Goal: Task Accomplishment & Management: Complete application form

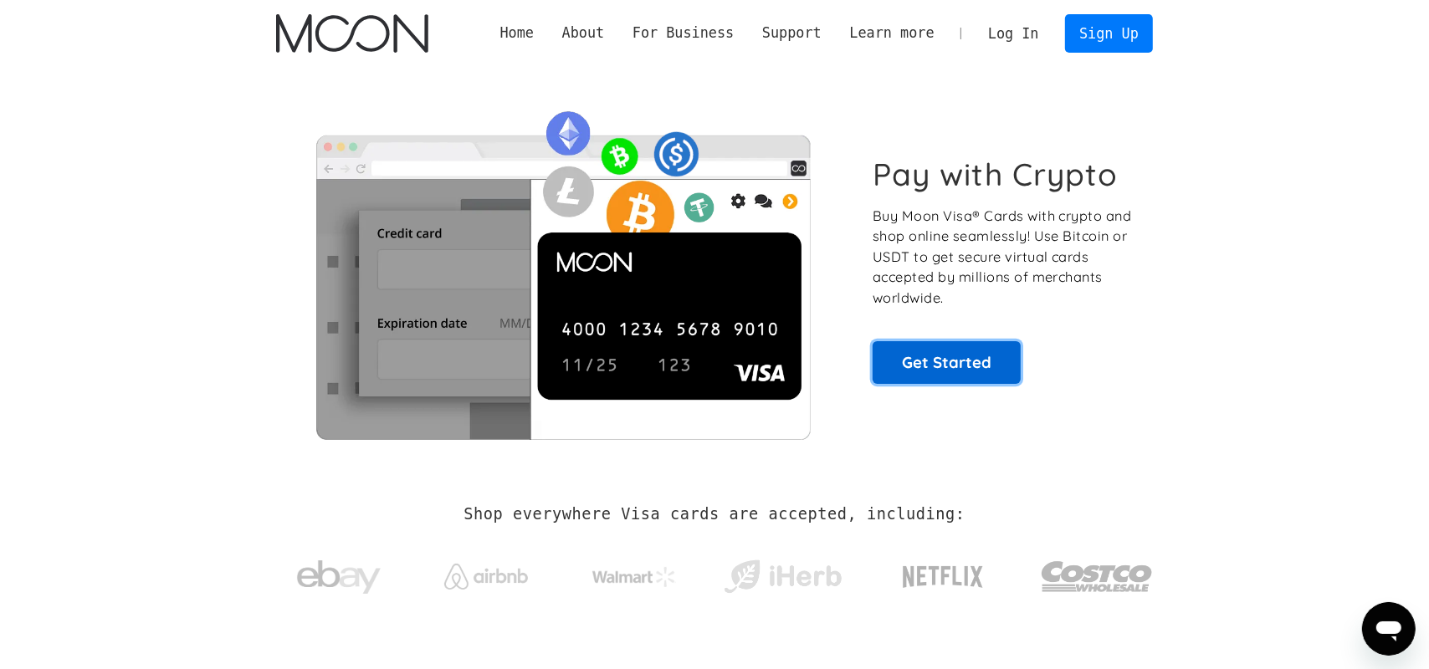
click at [922, 353] on link "Get Started" at bounding box center [946, 362] width 148 height 42
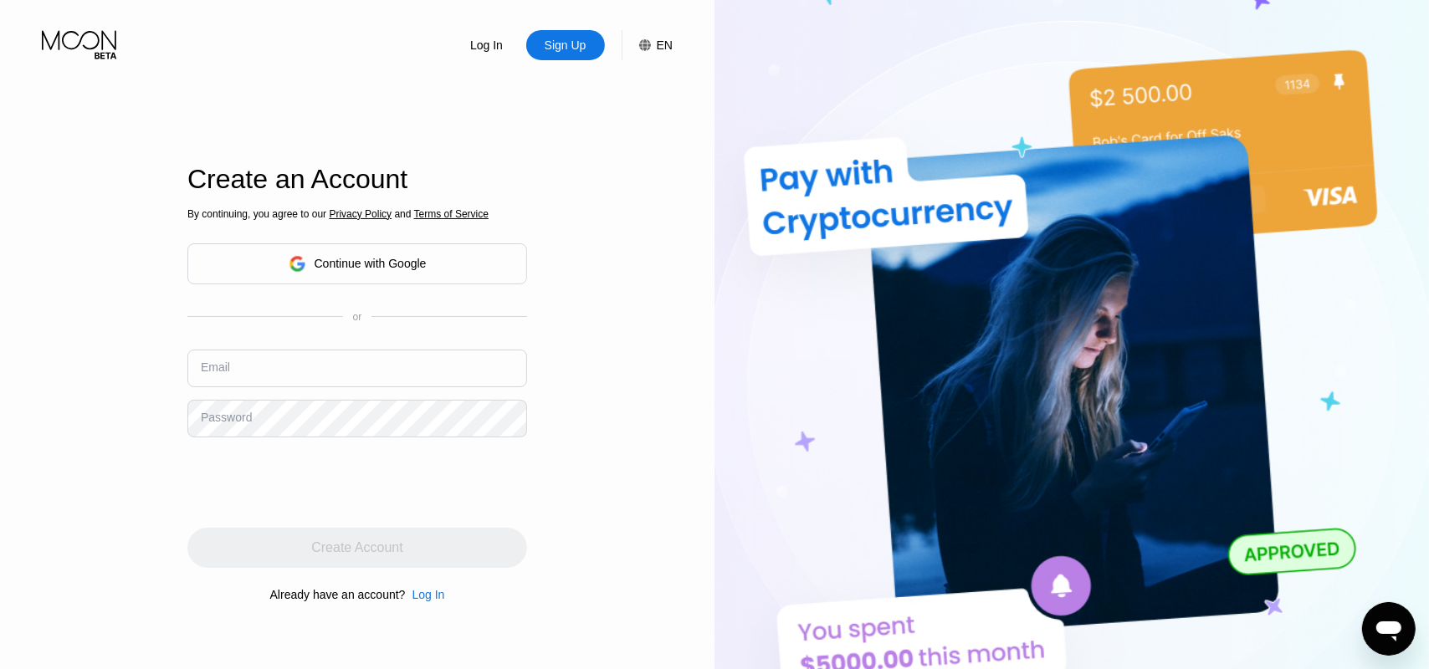
click at [404, 320] on div "or" at bounding box center [357, 317] width 340 height 12
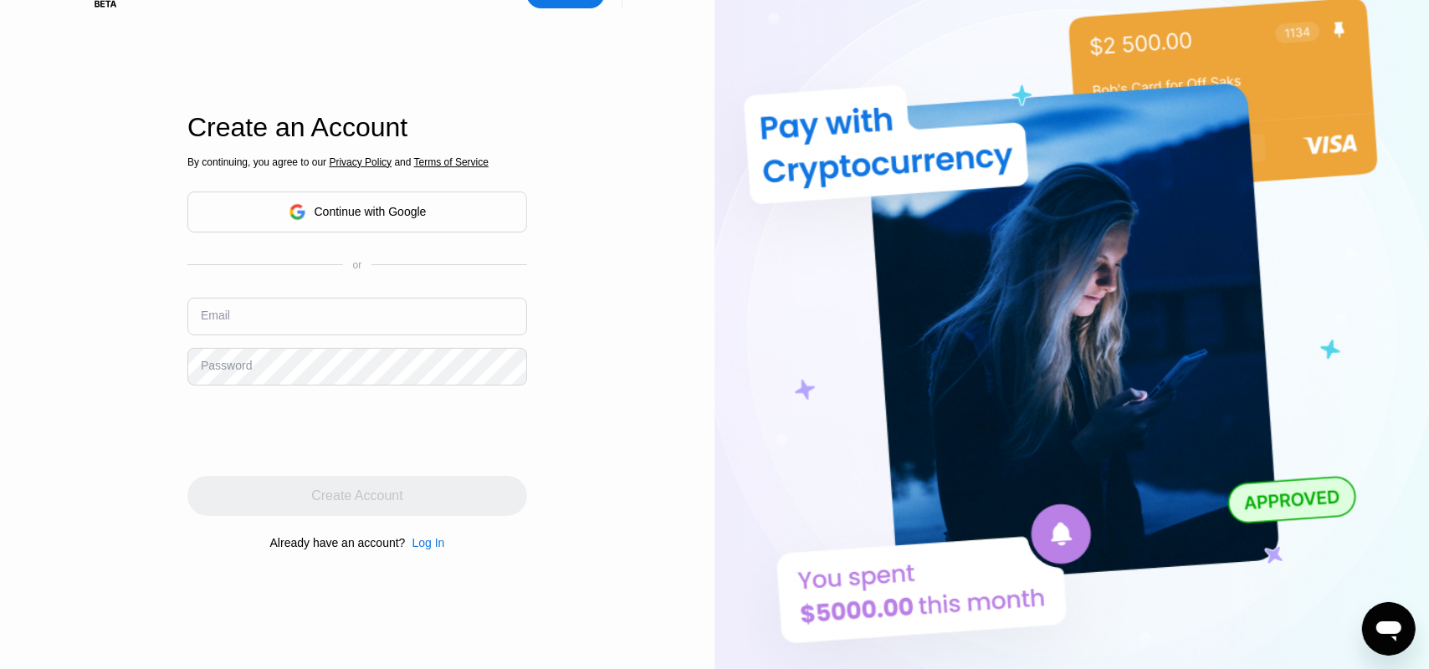
scroll to position [51, 0]
click at [267, 323] on input "text" at bounding box center [357, 318] width 340 height 38
type input "s"
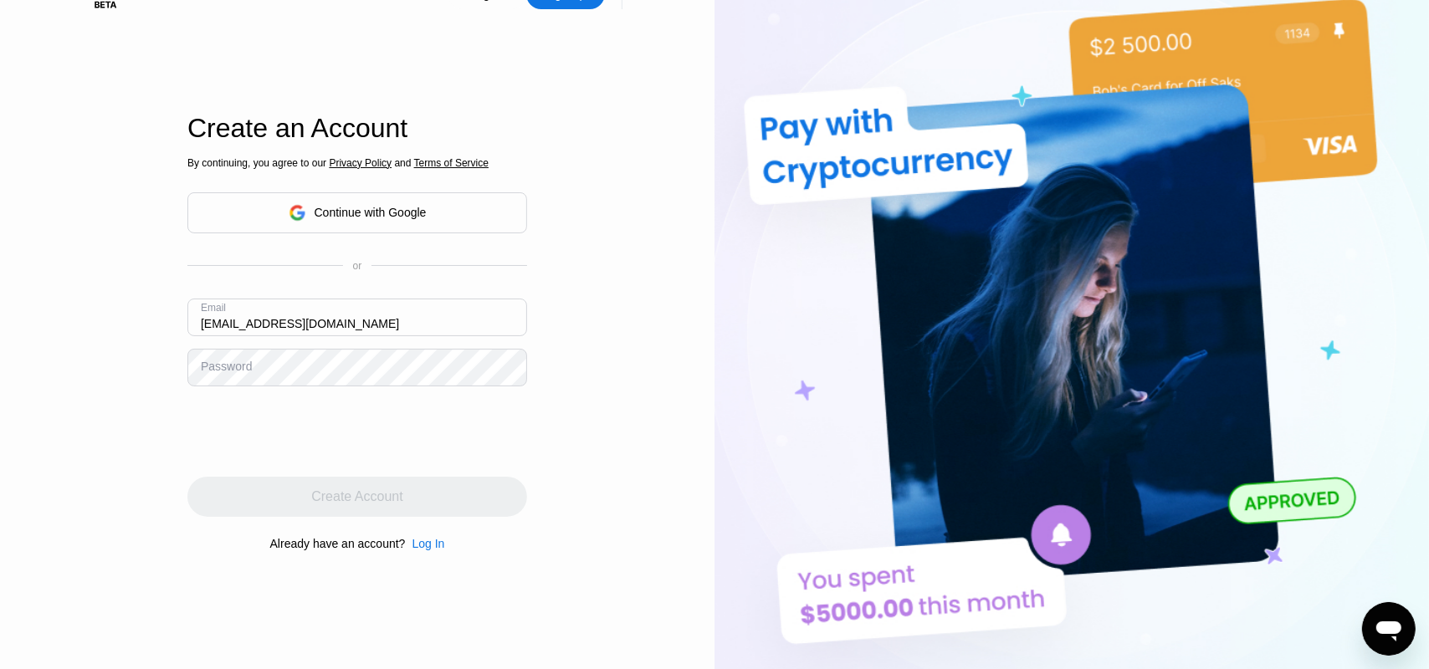
type input "[EMAIL_ADDRESS][DOMAIN_NAME]"
click at [246, 362] on div "Password" at bounding box center [226, 366] width 51 height 13
click at [233, 371] on div "Password" at bounding box center [226, 366] width 51 height 13
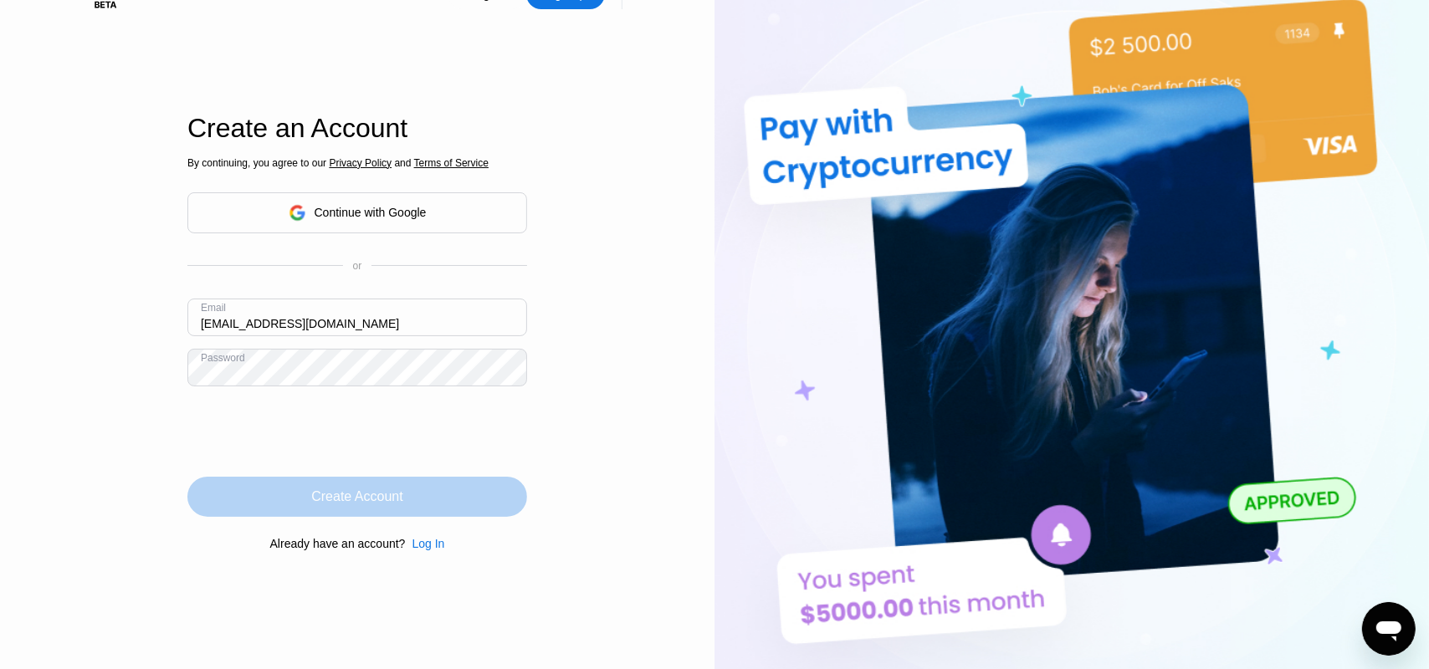
click at [284, 493] on div "Create Account" at bounding box center [357, 497] width 340 height 40
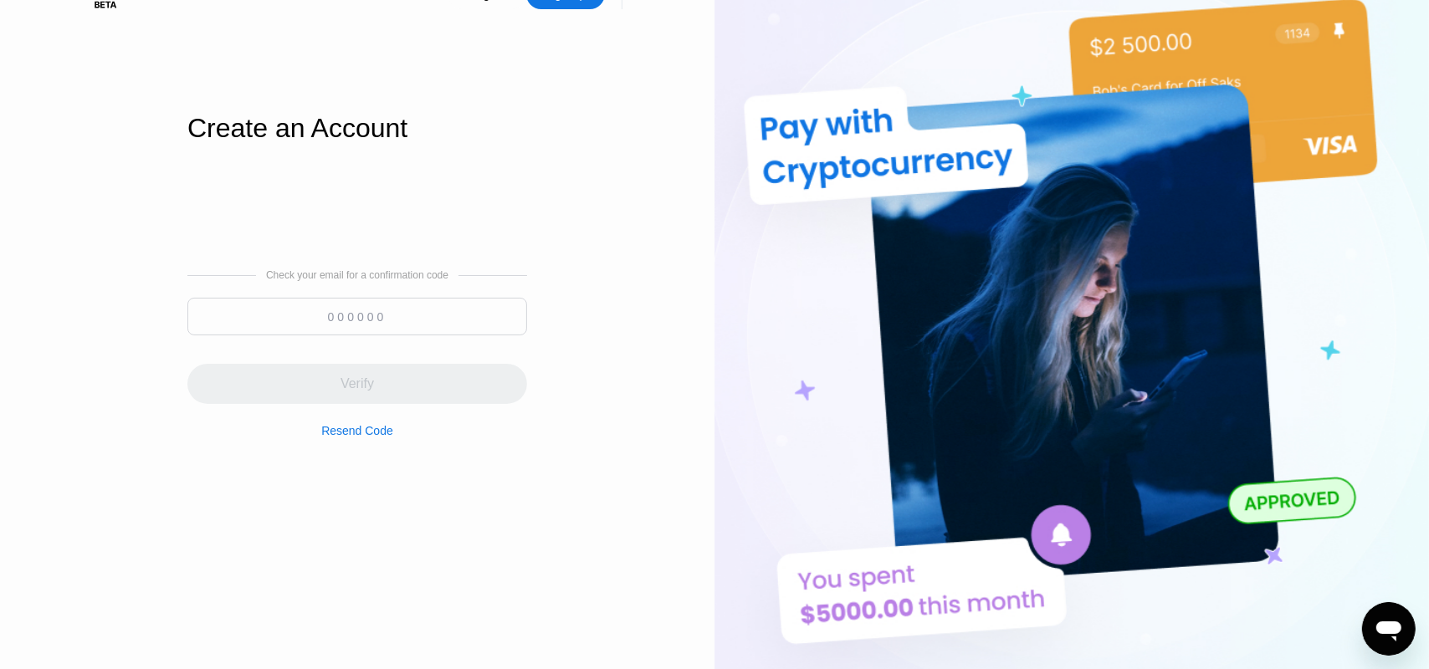
click at [344, 315] on input at bounding box center [357, 317] width 340 height 38
click at [331, 320] on input at bounding box center [357, 317] width 340 height 38
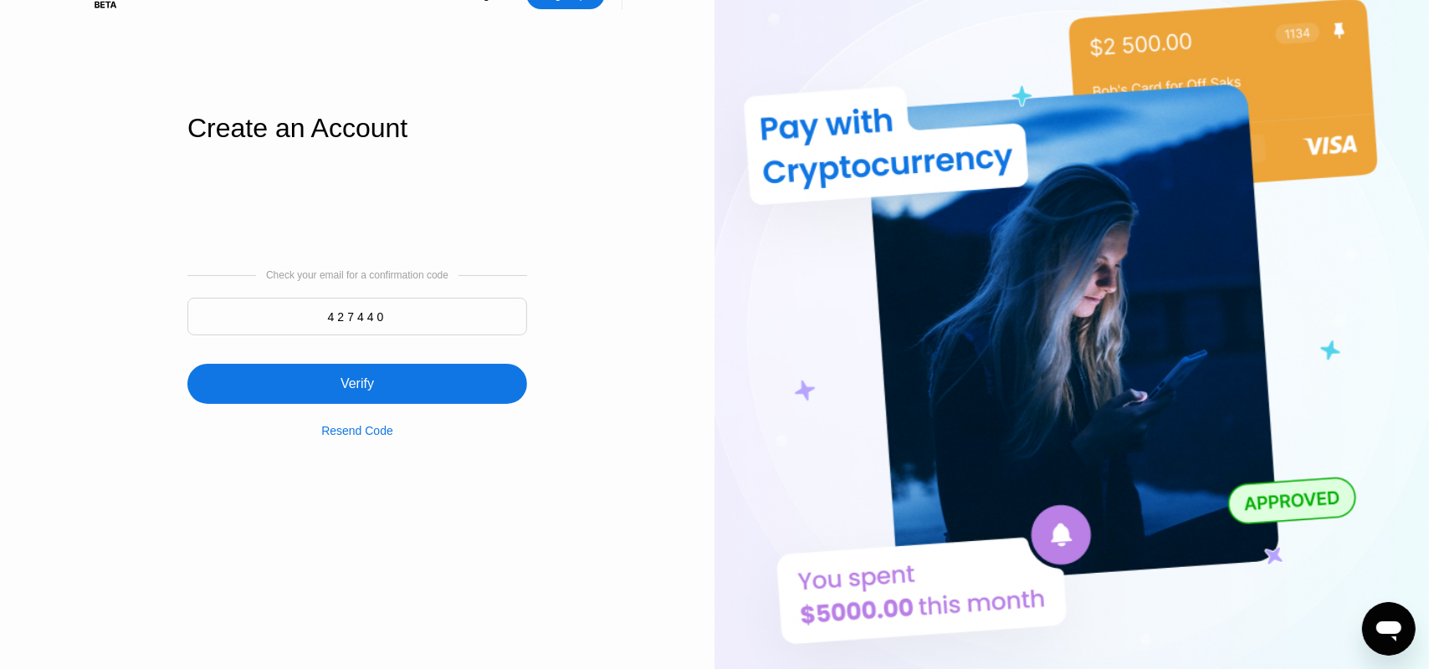
type input "427440"
click at [359, 391] on div "Verify" at bounding box center [356, 384] width 33 height 17
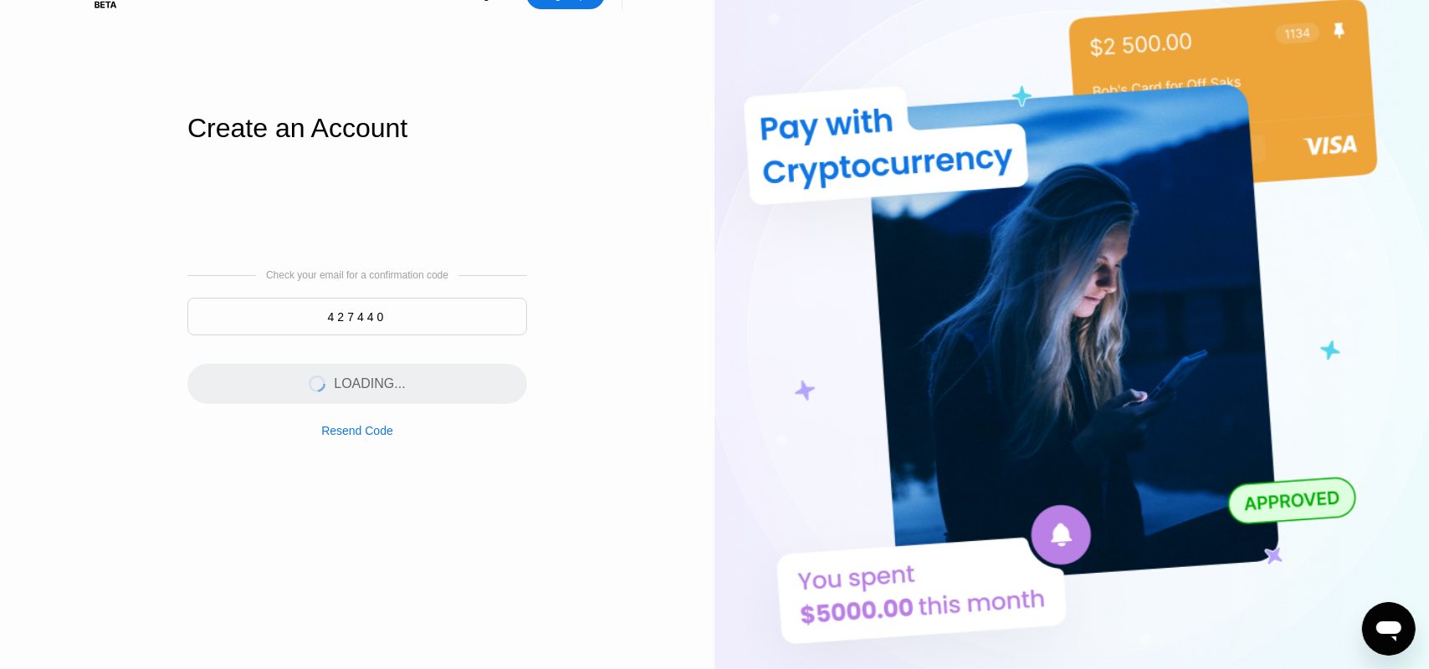
scroll to position [0, 0]
